Goal: Transaction & Acquisition: Obtain resource

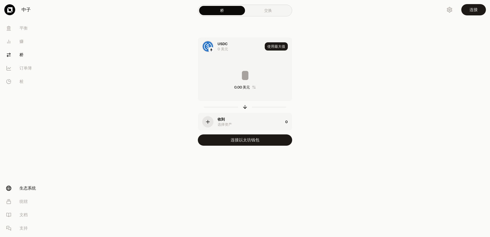
click at [26, 191] on link "生态系统" at bounding box center [28, 187] width 53 height 13
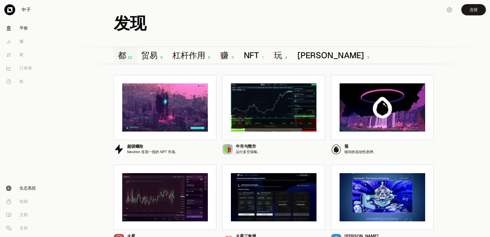
click at [21, 30] on font "平衡" at bounding box center [23, 28] width 8 height 6
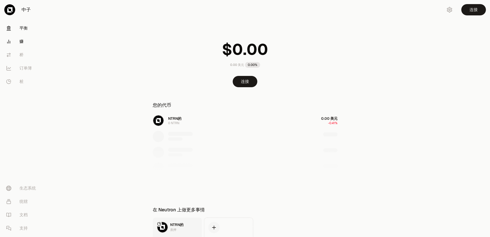
click at [17, 42] on link "赚" at bounding box center [28, 41] width 53 height 13
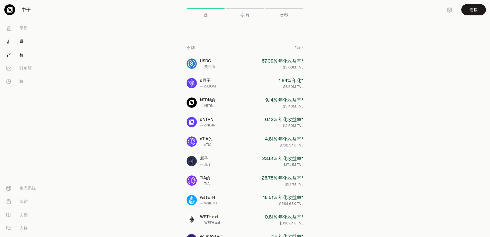
click at [31, 60] on link "桥" at bounding box center [28, 54] width 53 height 13
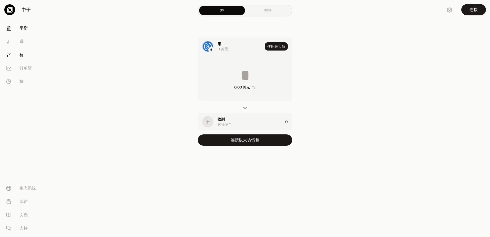
click at [32, 25] on link "平衡" at bounding box center [28, 28] width 53 height 13
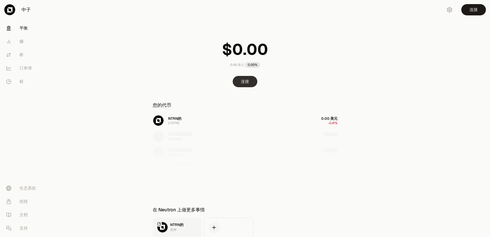
click at [243, 86] on button "连接" at bounding box center [245, 81] width 25 height 11
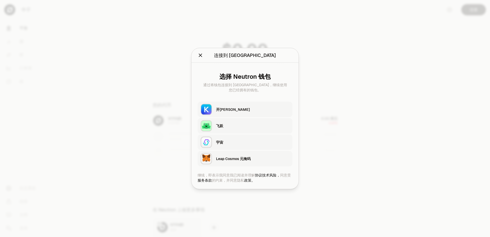
click at [236, 110] on div "开[PERSON_NAME]" at bounding box center [252, 109] width 73 height 5
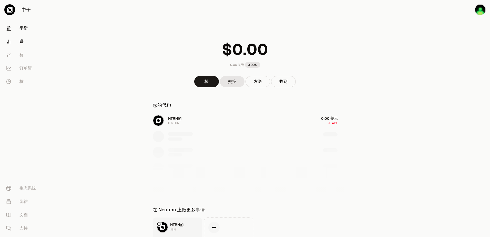
click at [28, 41] on link "赚" at bounding box center [28, 41] width 53 height 13
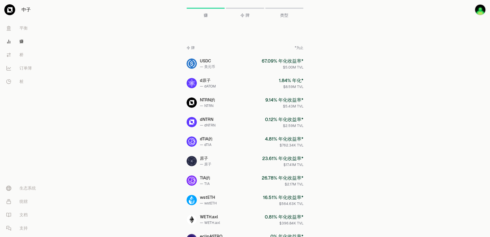
click at [25, 9] on font "中子" at bounding box center [26, 9] width 9 height 7
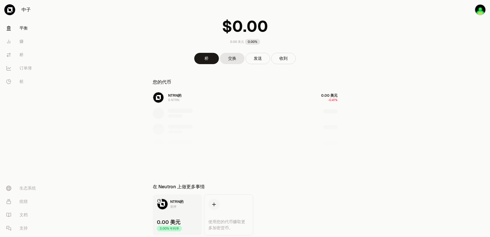
scroll to position [42, 0]
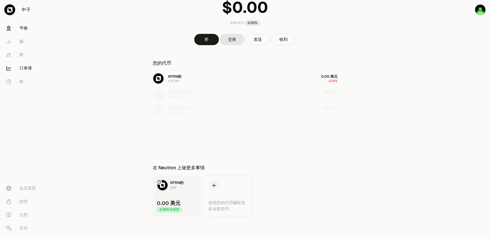
click at [21, 68] on font "订单簿" at bounding box center [25, 68] width 12 height 6
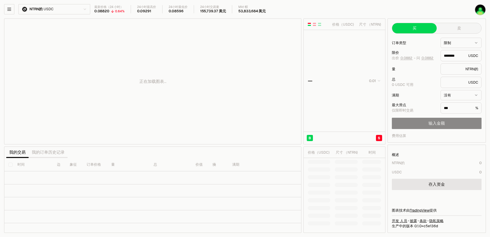
click at [37, 9] on html "中子 [PERSON_NAME] 赚 桥 订单簿 桩 生态系统 统辖 文档 支持 NTRN的 USDC 最新价格（24 小时） 0.08820 0.64% 2…" at bounding box center [245, 118] width 490 height 237
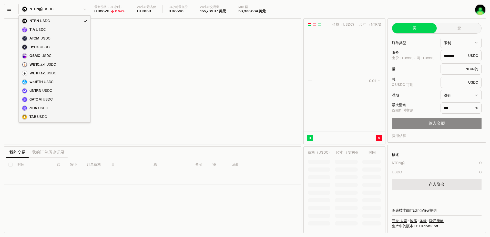
type input "********"
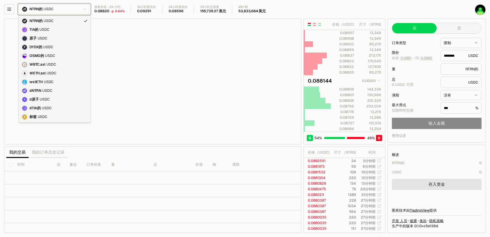
click at [8, 9] on html "中子 [PERSON_NAME] 赚 桥 订单簿 桩 生态系统 统辖 文档 支持 NTRN的 USDC 最新价格（24 小时） 0.08820 0.64% 2…" at bounding box center [245, 118] width 490 height 237
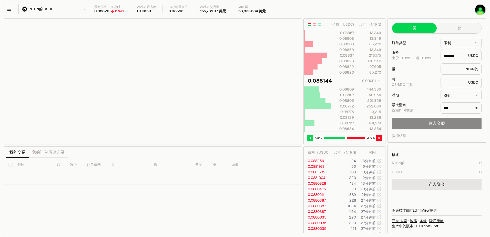
click at [8, 9] on icon "button" at bounding box center [9, 9] width 5 height 5
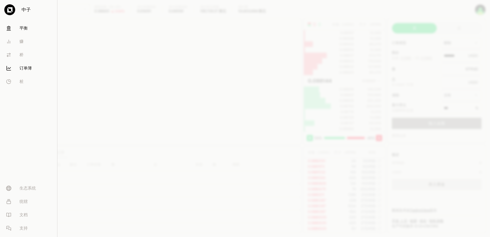
click at [15, 31] on link "平衡" at bounding box center [28, 28] width 53 height 13
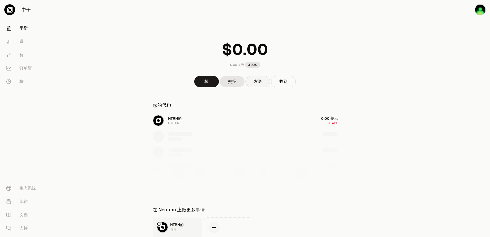
click at [259, 82] on button "发送" at bounding box center [257, 81] width 25 height 11
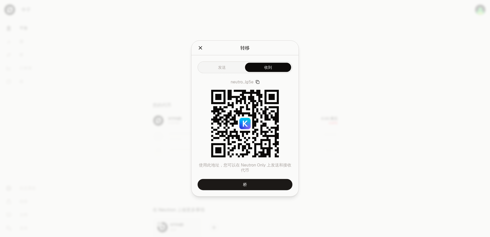
click at [268, 72] on div "发送 收到" at bounding box center [244, 67] width 95 height 12
click at [216, 71] on button "发送" at bounding box center [222, 67] width 46 height 9
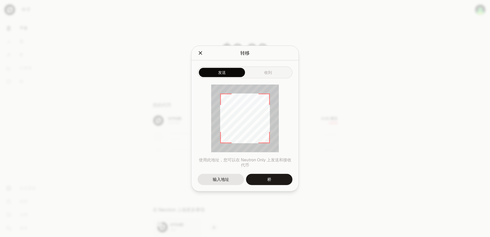
click at [271, 74] on div "发送 收到 使用此地址，您可以在 Neutron Only 上发送和接收代币 输入地址 桥" at bounding box center [244, 125] width 107 height 131
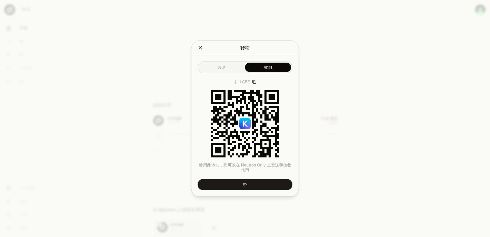
click at [226, 70] on button "发送" at bounding box center [222, 67] width 46 height 9
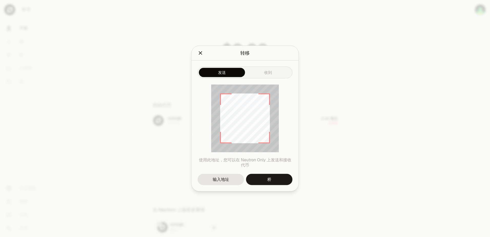
click at [262, 71] on button "收到" at bounding box center [268, 72] width 46 height 9
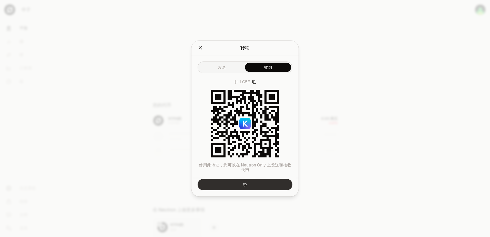
click at [255, 184] on link "桥" at bounding box center [244, 184] width 95 height 11
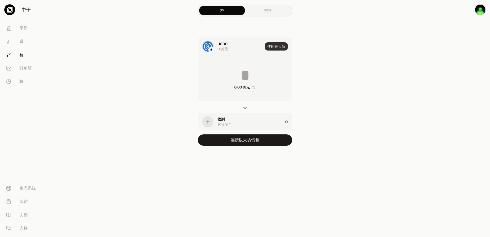
click at [270, 50] on button "使用最大值" at bounding box center [276, 46] width 23 height 8
type input "*"
click at [270, 50] on div "使用最大值" at bounding box center [278, 46] width 27 height 17
click at [261, 10] on link "交换" at bounding box center [268, 10] width 46 height 9
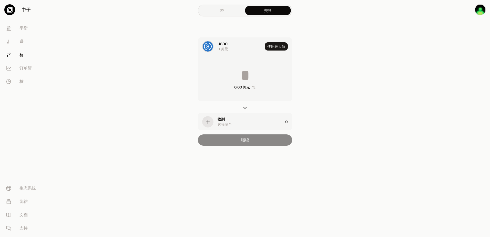
click at [219, 9] on link "桥" at bounding box center [222, 10] width 46 height 9
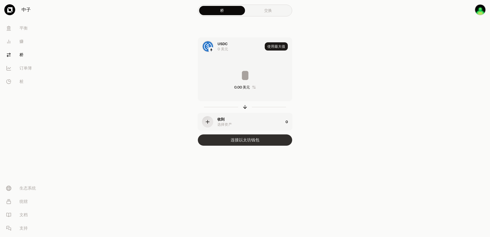
click at [231, 142] on button "连接以太坊钱包" at bounding box center [245, 139] width 94 height 11
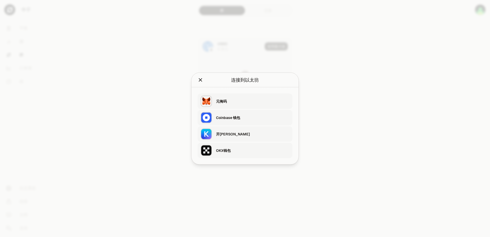
click at [326, 138] on div at bounding box center [245, 118] width 490 height 237
